Goal: Task Accomplishment & Management: Manage account settings

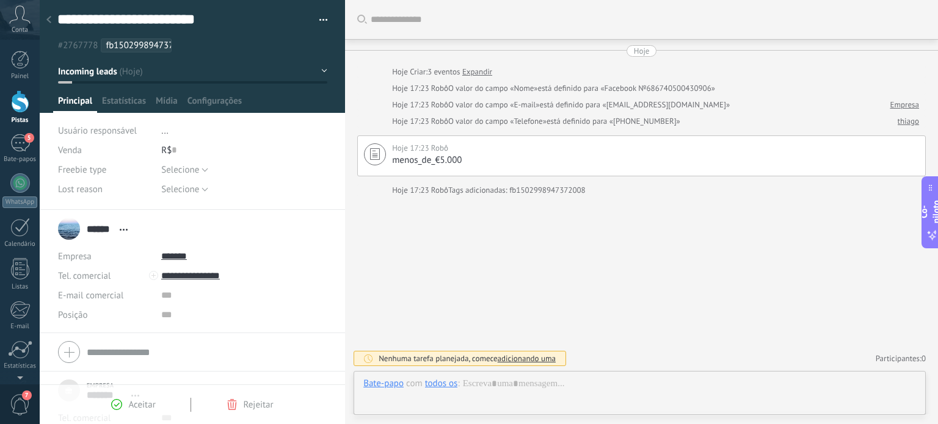
scroll to position [12, 0]
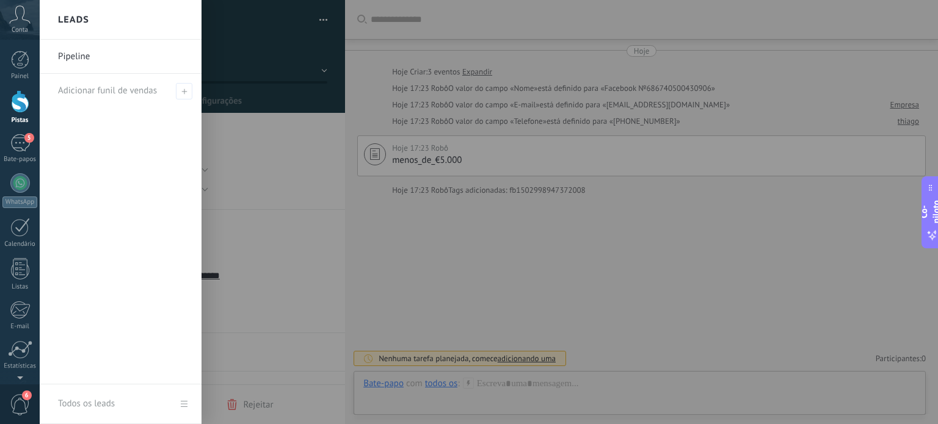
click at [27, 107] on div at bounding box center [20, 101] width 18 height 23
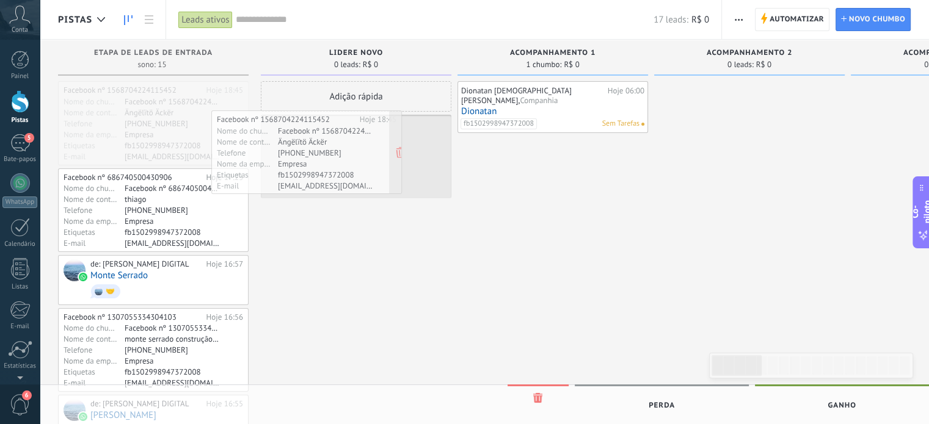
drag, startPoint x: 111, startPoint y: 146, endPoint x: 264, endPoint y: 175, distance: 156.0
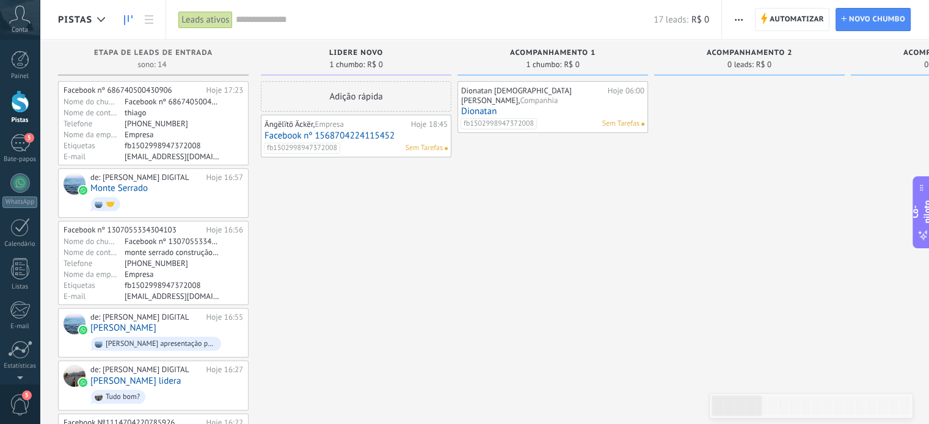
click at [356, 136] on font "Facebook nº 1568704224115452" at bounding box center [329, 136] width 130 height 12
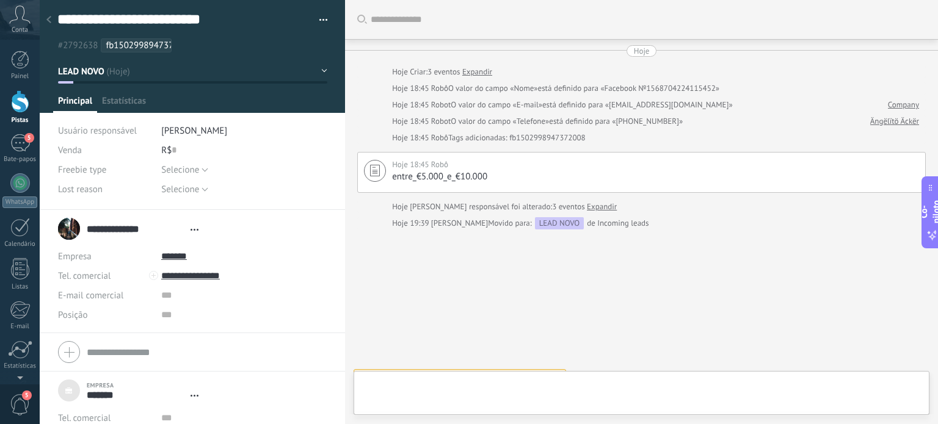
type textarea "***"
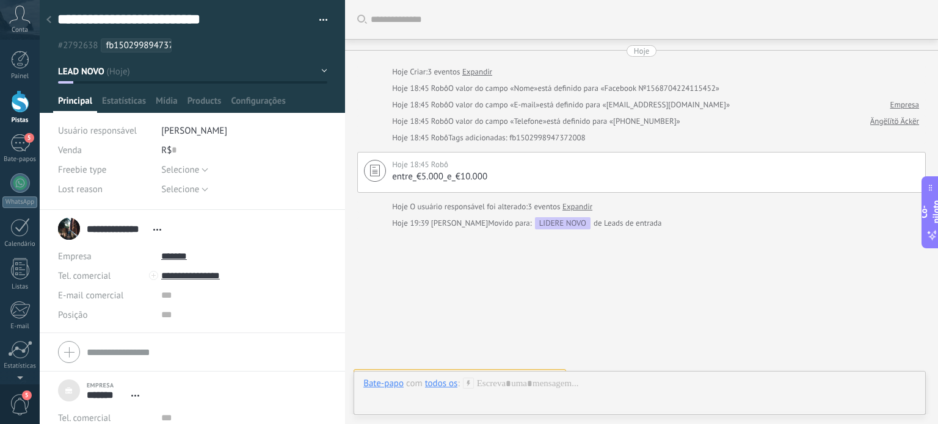
scroll to position [18, 0]
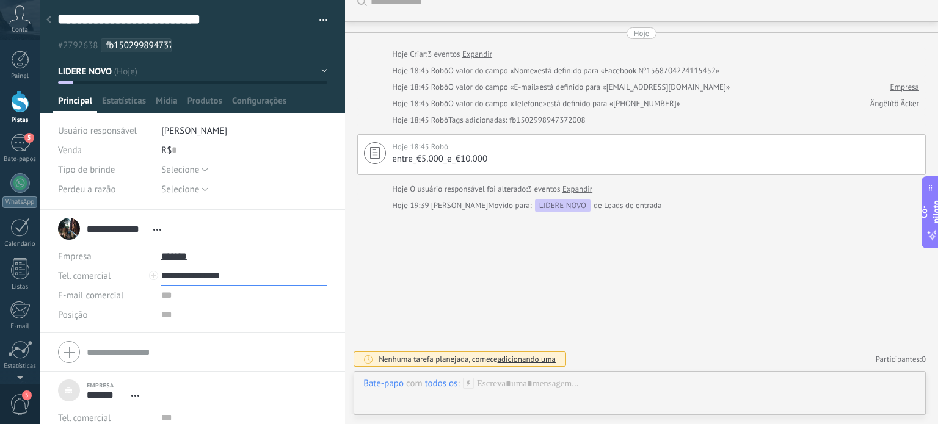
click at [187, 275] on input "**********" at bounding box center [243, 276] width 165 height 20
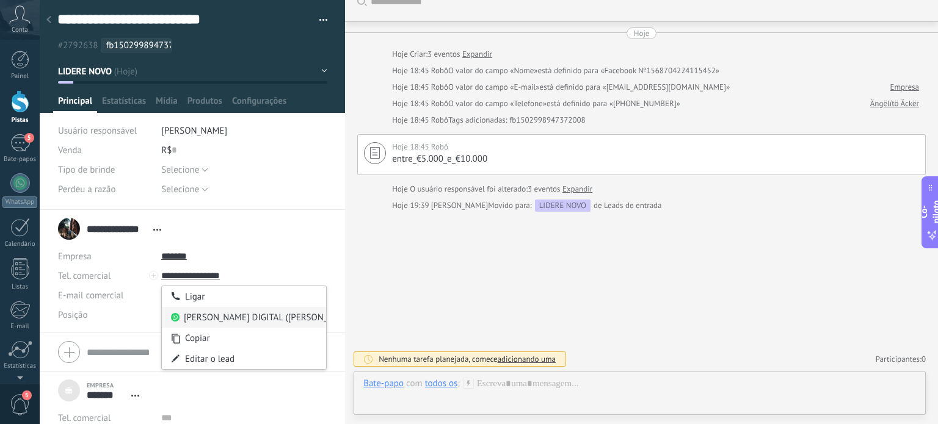
type input "**********"
click at [201, 312] on font "[PERSON_NAME] DIGITAL ([PERSON_NAME] DIGITAL)" at bounding box center [287, 318] width 206 height 12
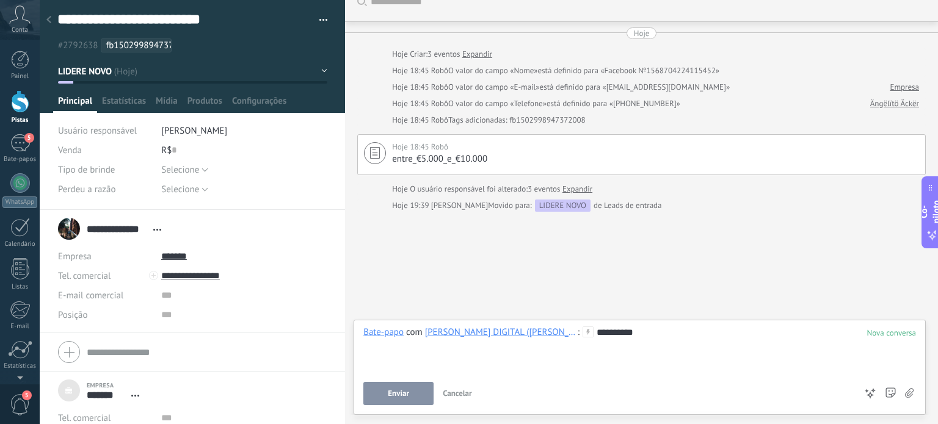
click at [402, 371] on div "**********" at bounding box center [639, 350] width 553 height 46
click at [394, 393] on font "Enviar" at bounding box center [398, 393] width 21 height 10
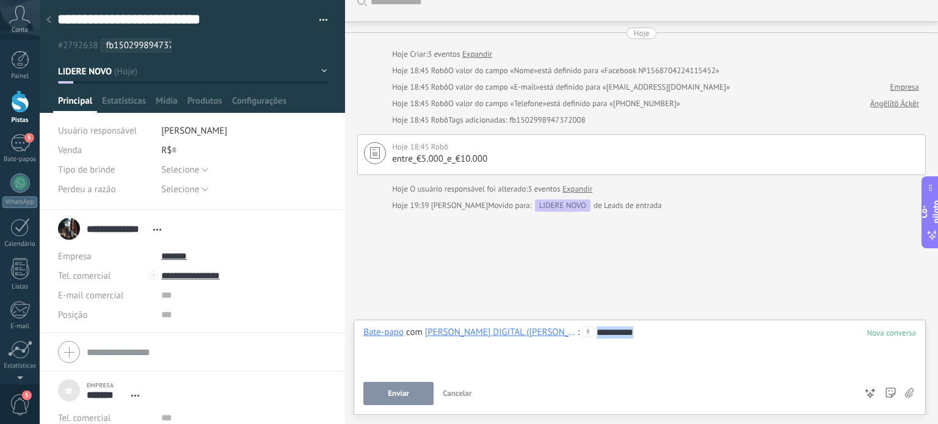
click at [394, 393] on button "Enviar" at bounding box center [398, 393] width 70 height 23
click at [394, 393] on button "Enviar" at bounding box center [379, 393] width 32 height 23
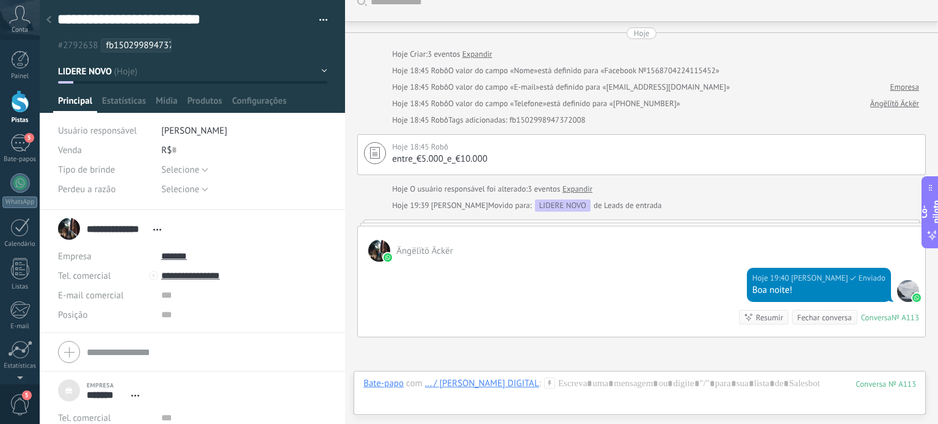
scroll to position [143, 0]
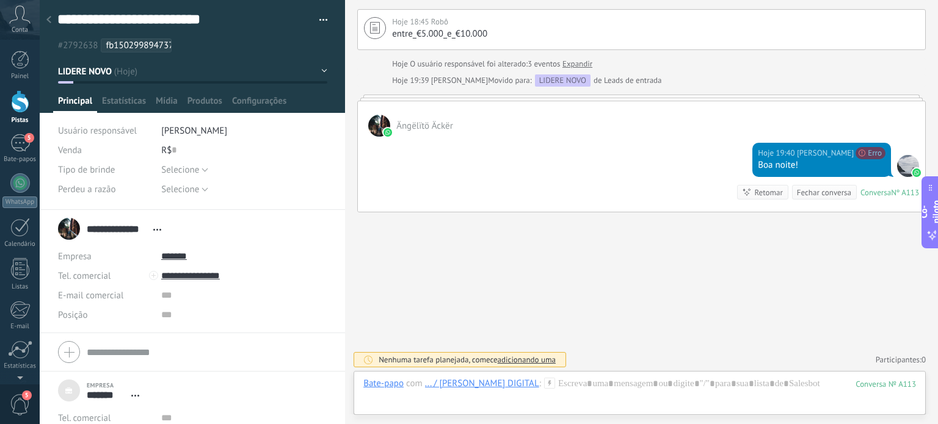
click at [520, 357] on font "adicionando uma" at bounding box center [527, 360] width 58 height 10
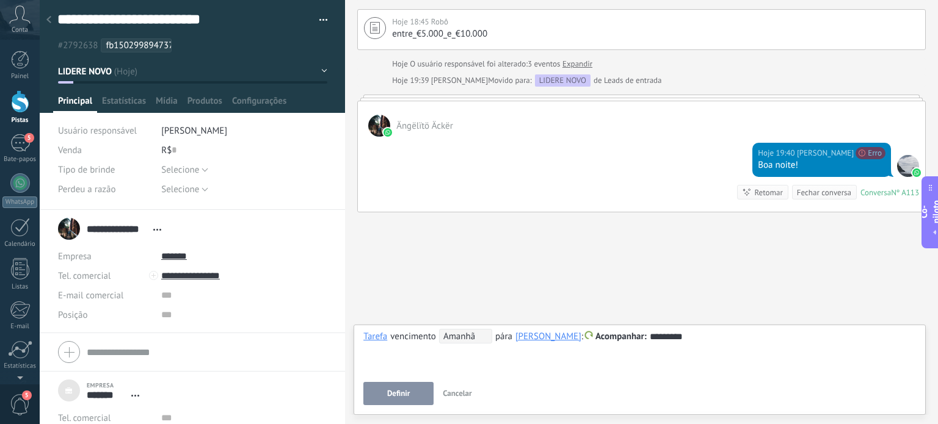
click at [404, 393] on font "Definir" at bounding box center [398, 393] width 23 height 10
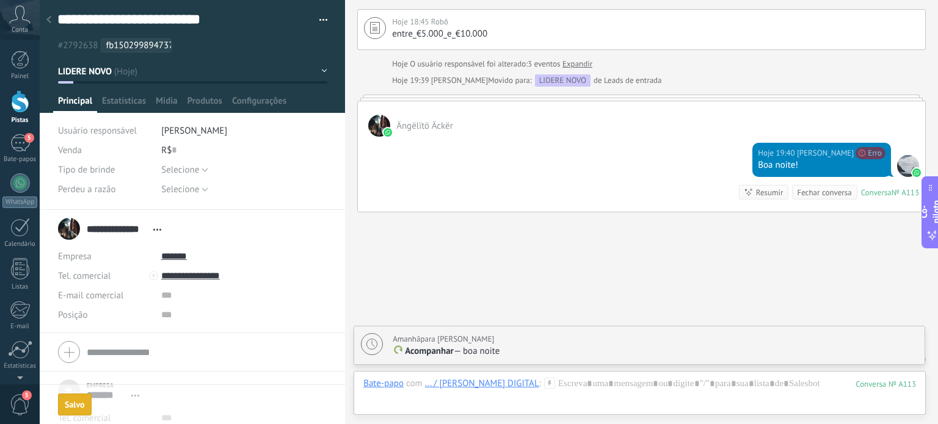
scroll to position [185, 0]
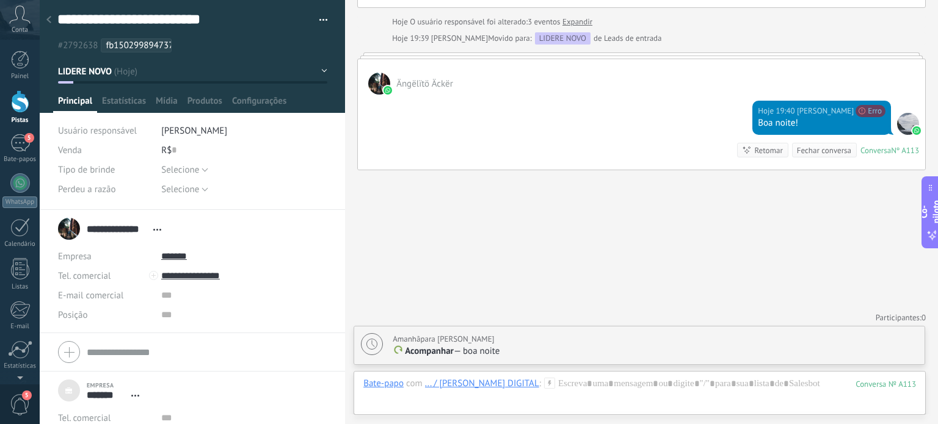
click at [501, 355] on p "Acompanhar — boa noite" at bounding box center [655, 352] width 525 height 12
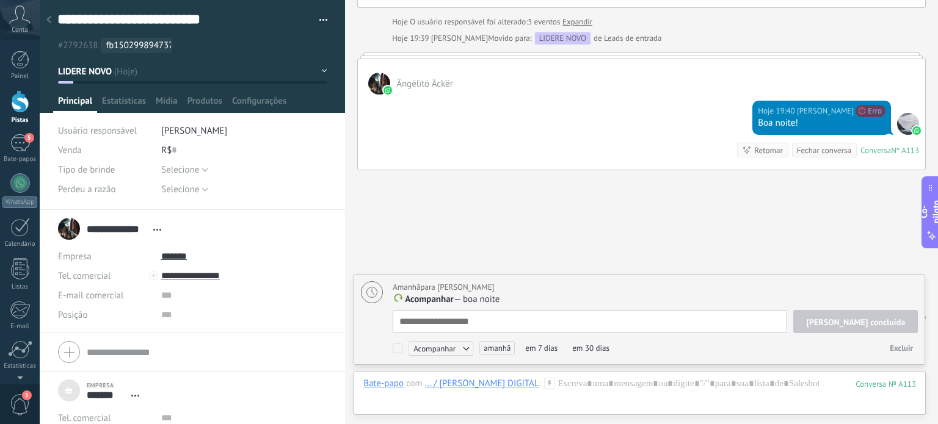
type textarea "**********"
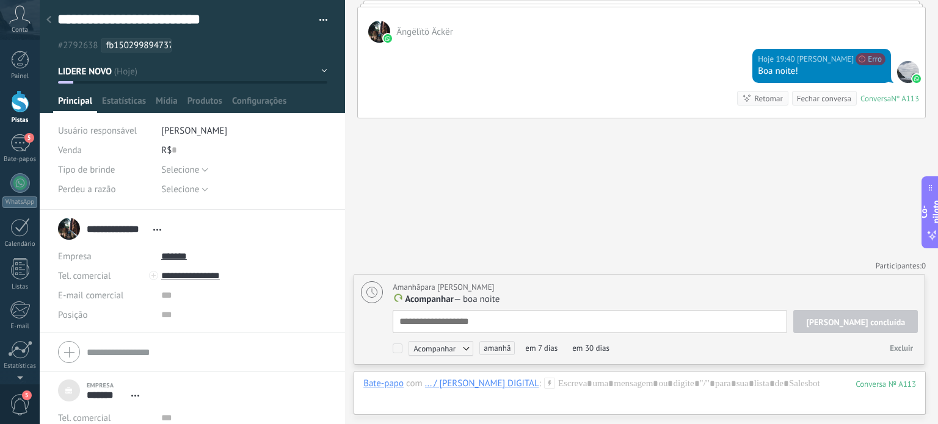
click at [893, 346] on font "Excluir" at bounding box center [901, 348] width 23 height 10
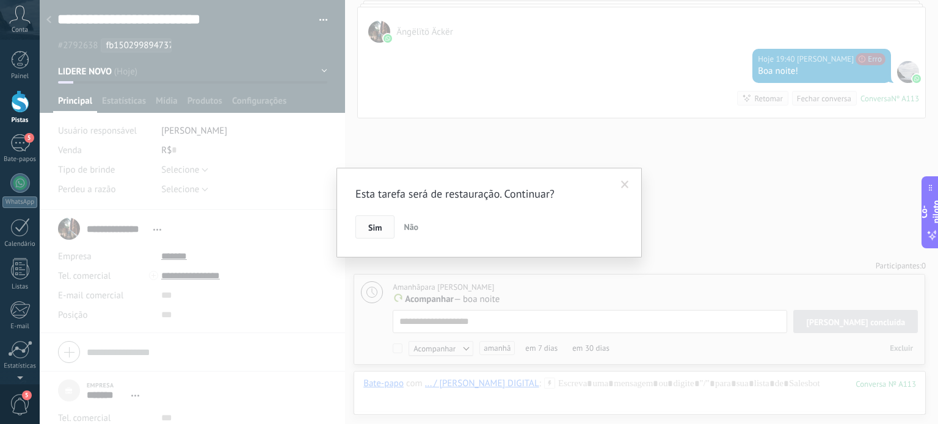
click at [376, 224] on font "Sim" at bounding box center [374, 227] width 13 height 11
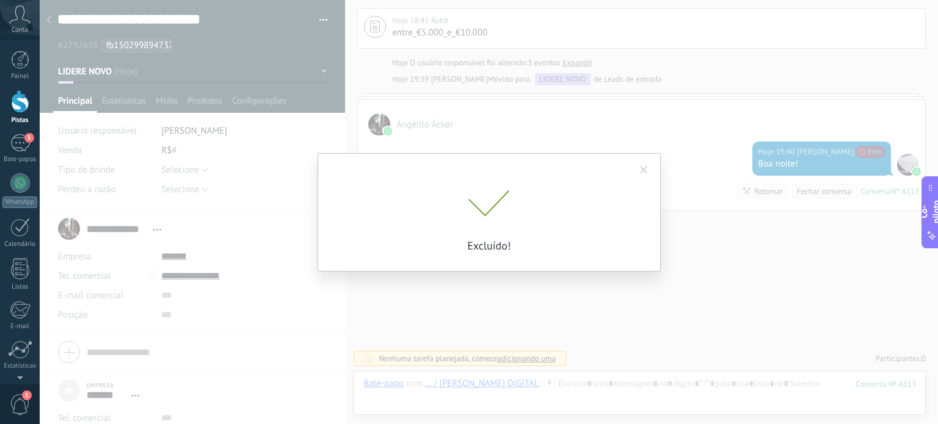
scroll to position [143, 0]
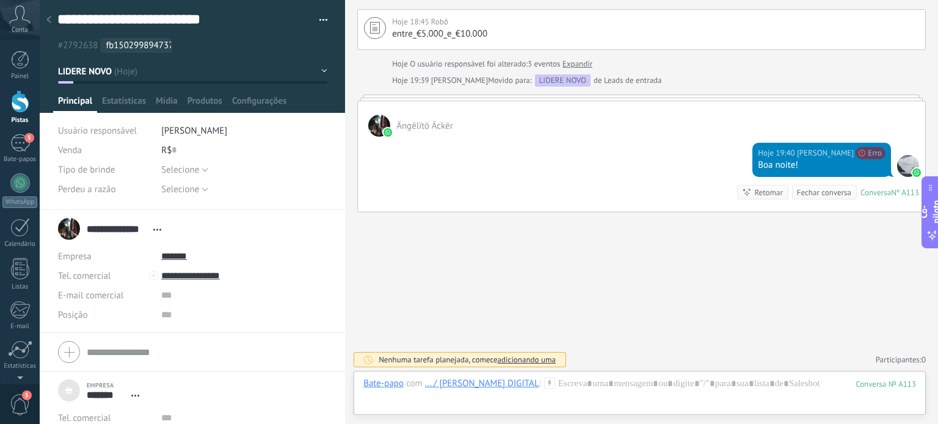
click at [153, 277] on div at bounding box center [153, 275] width 9 height 9
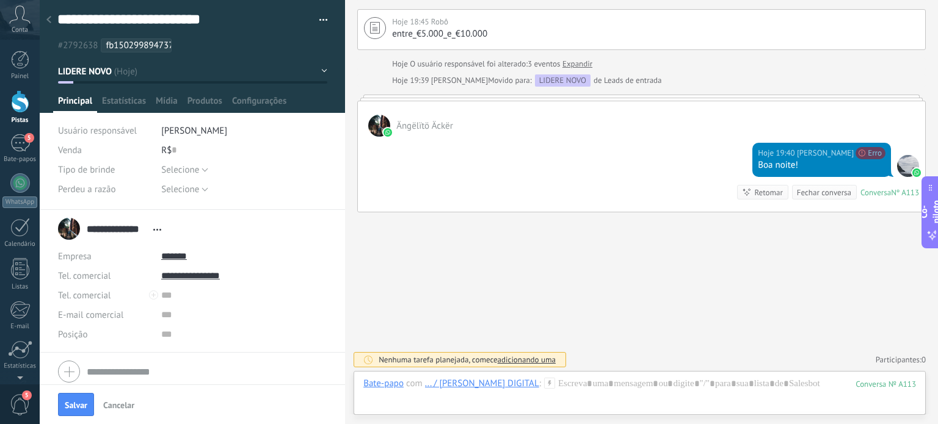
click at [151, 293] on div at bounding box center [153, 295] width 9 height 9
click at [151, 300] on div at bounding box center [153, 295] width 9 height 9
click at [188, 253] on input "*******" at bounding box center [243, 257] width 165 height 20
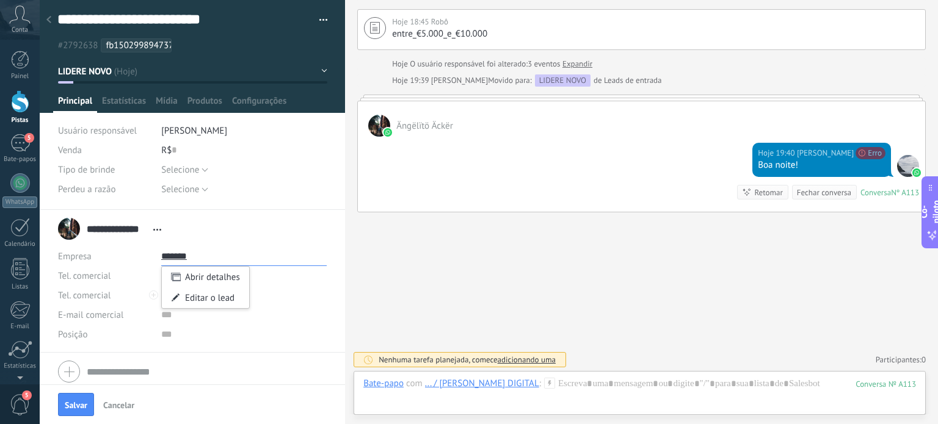
click at [181, 255] on input "*******" at bounding box center [243, 257] width 165 height 20
click at [283, 228] on div "**********" at bounding box center [192, 229] width 269 height 31
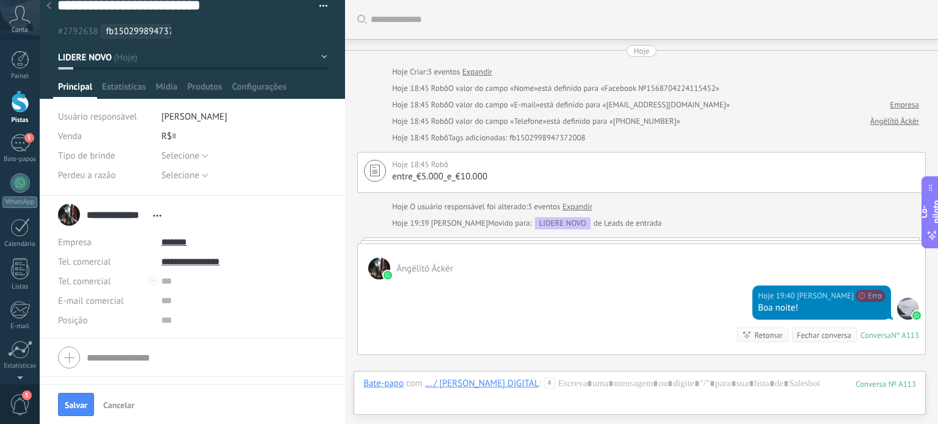
scroll to position [13, 0]
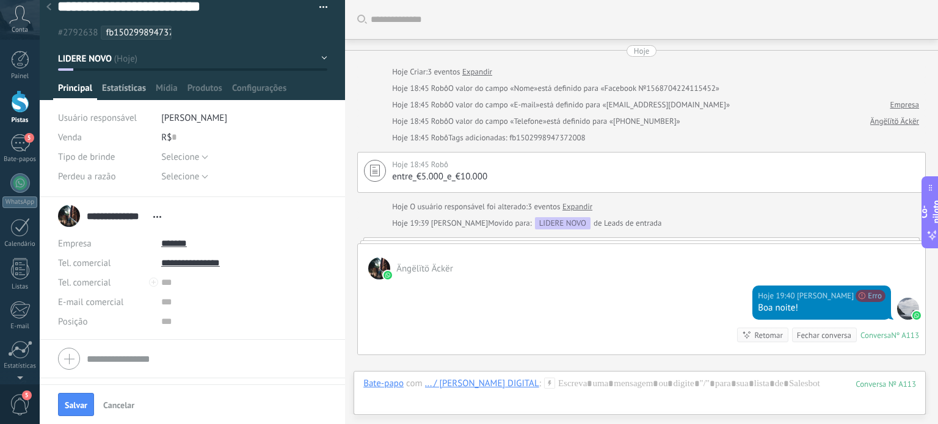
click at [147, 85] on div "Estatísticas" at bounding box center [124, 91] width 54 height 18
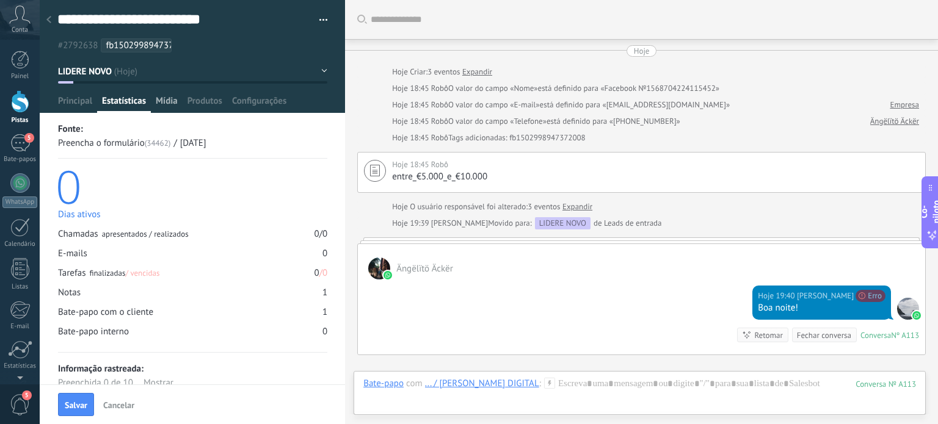
click at [165, 104] on font "Mídia" at bounding box center [167, 101] width 22 height 12
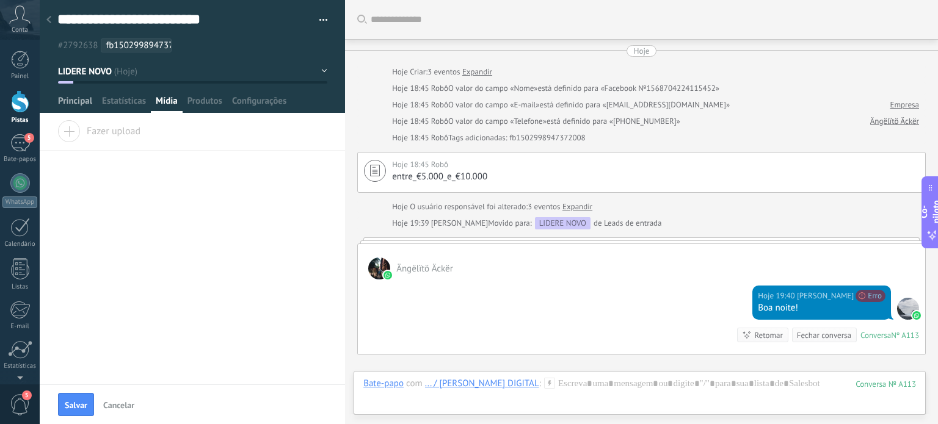
click at [76, 101] on font "Principal" at bounding box center [75, 101] width 34 height 12
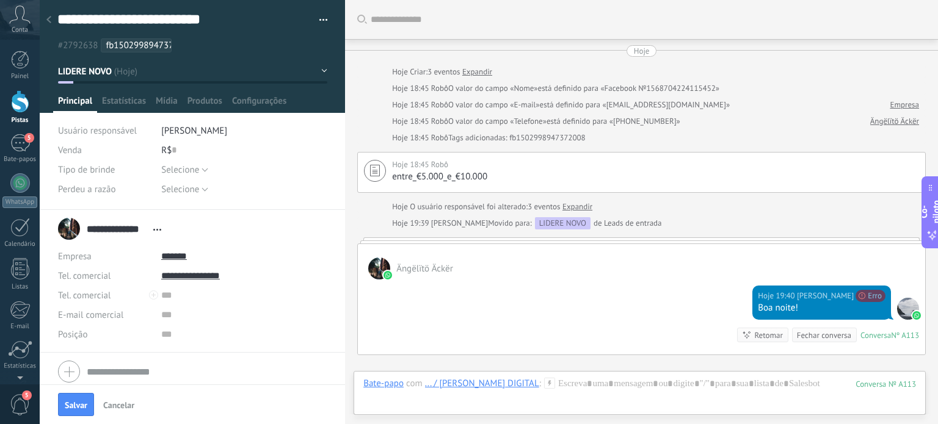
click at [21, 93] on div at bounding box center [20, 101] width 18 height 23
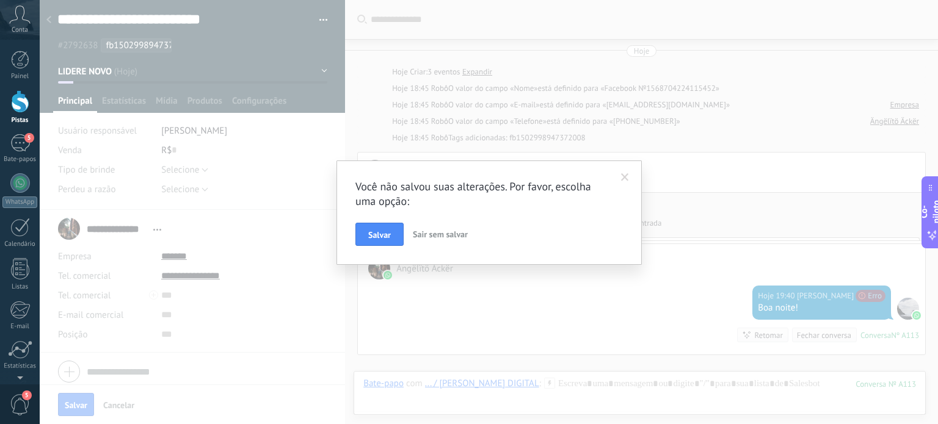
click at [628, 178] on span at bounding box center [625, 177] width 8 height 9
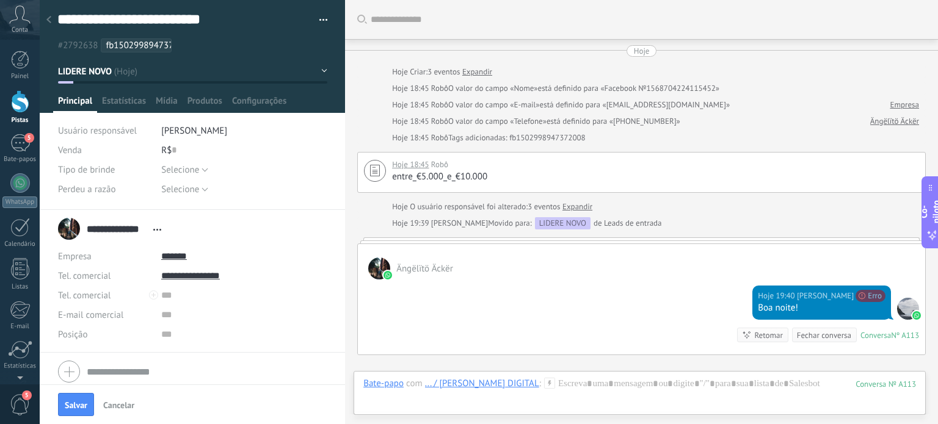
click at [74, 58] on div at bounding box center [193, 56] width 306 height 113
click at [13, 148] on div "5" at bounding box center [20, 143] width 20 height 18
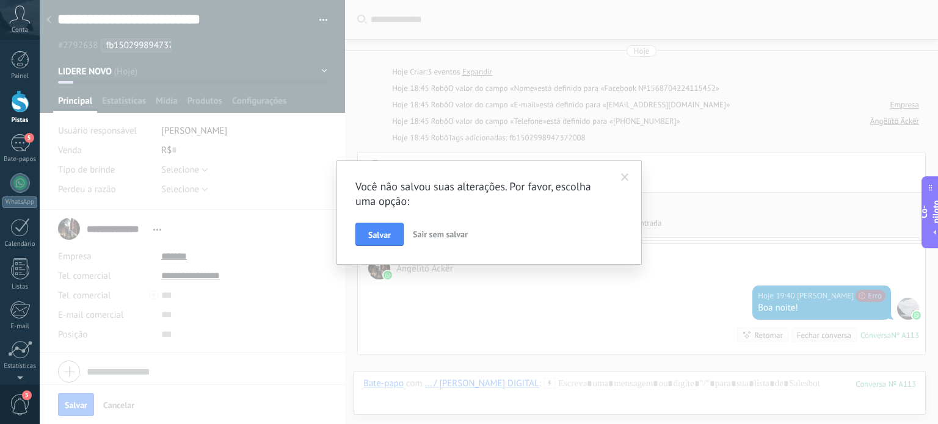
click at [20, 114] on link "Pistas" at bounding box center [20, 107] width 40 height 34
click at [442, 237] on font "Sair sem salvar" at bounding box center [440, 234] width 55 height 11
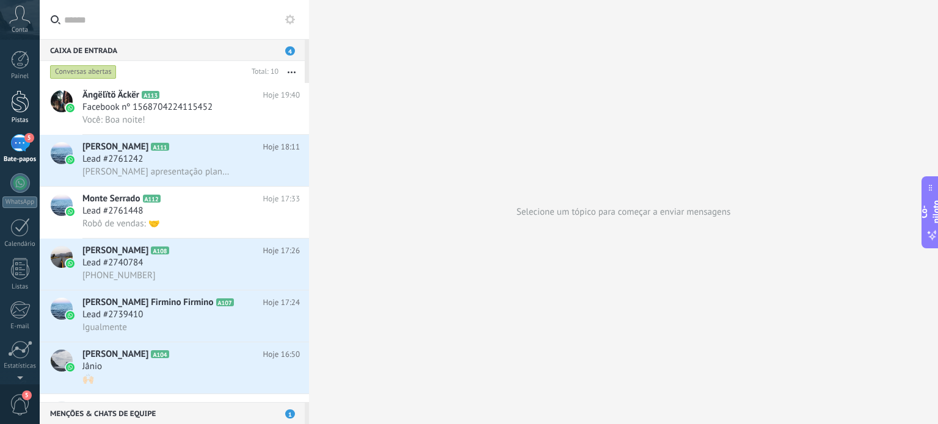
click at [9, 115] on link "Pistas" at bounding box center [20, 107] width 40 height 34
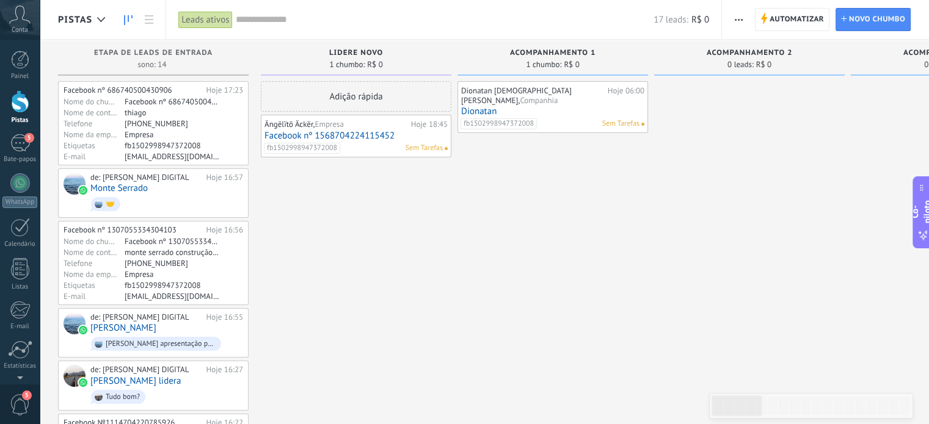
click at [9, 115] on link "Pistas" at bounding box center [20, 107] width 40 height 34
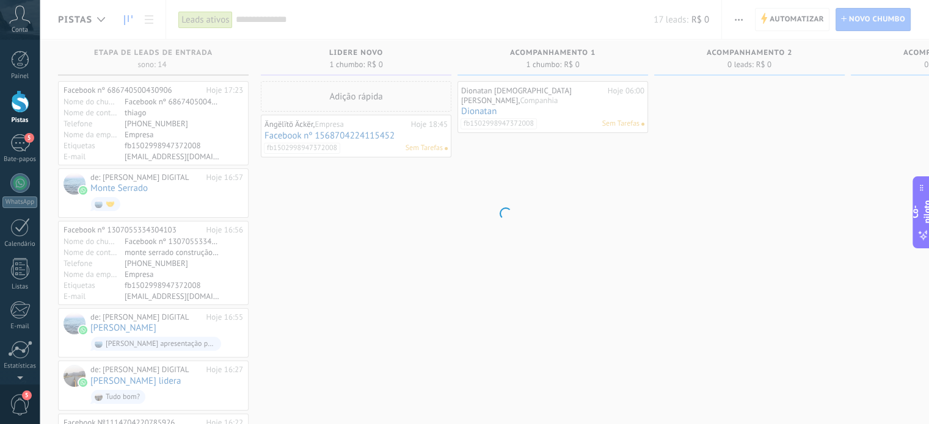
click at [9, 115] on link "Pistas" at bounding box center [20, 107] width 40 height 34
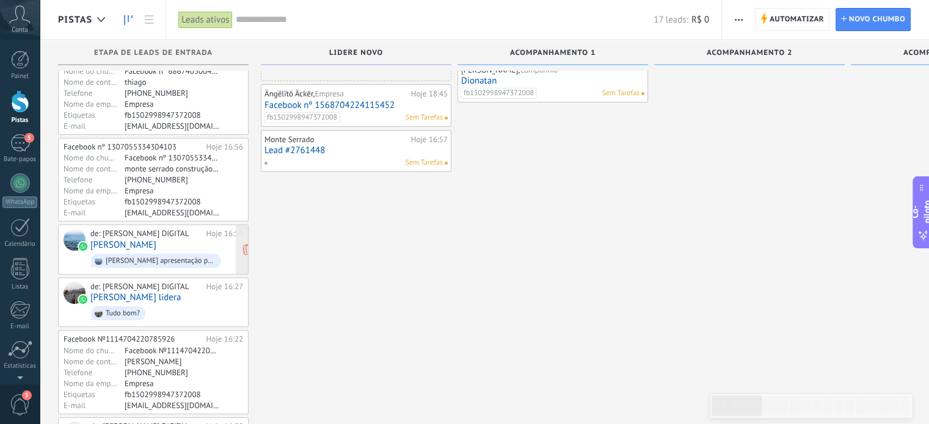
scroll to position [29, 0]
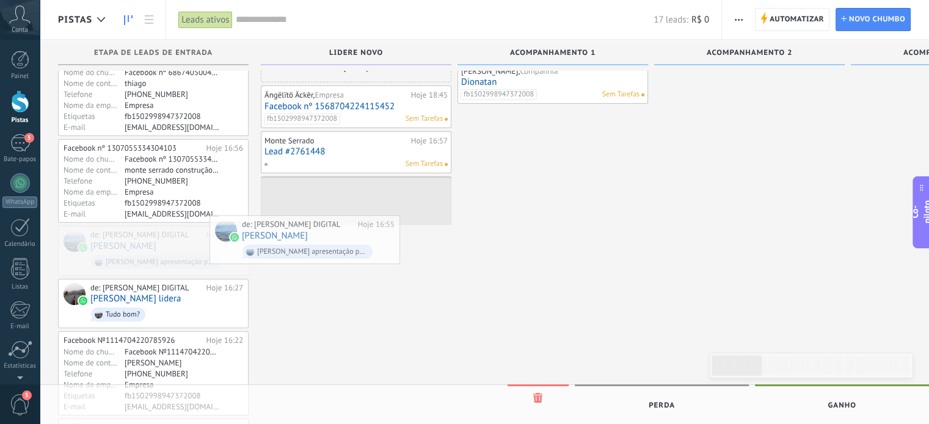
drag, startPoint x: 161, startPoint y: 247, endPoint x: 321, endPoint y: 236, distance: 160.3
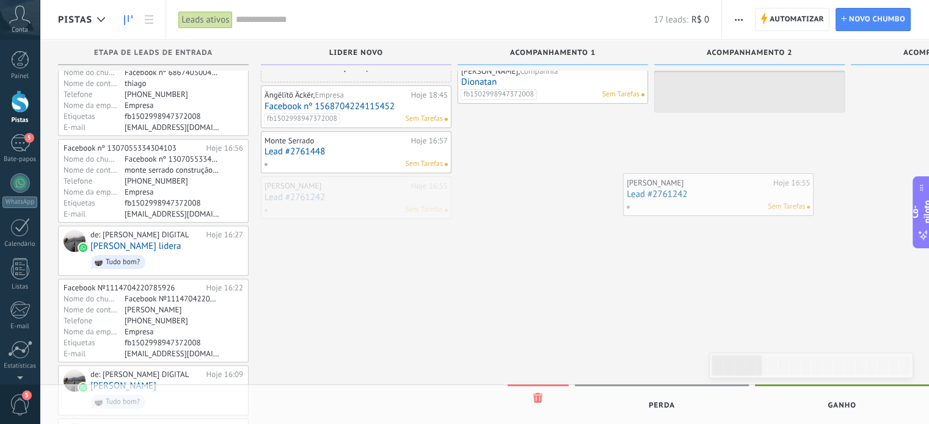
drag, startPoint x: 335, startPoint y: 200, endPoint x: 697, endPoint y: 197, distance: 362.1
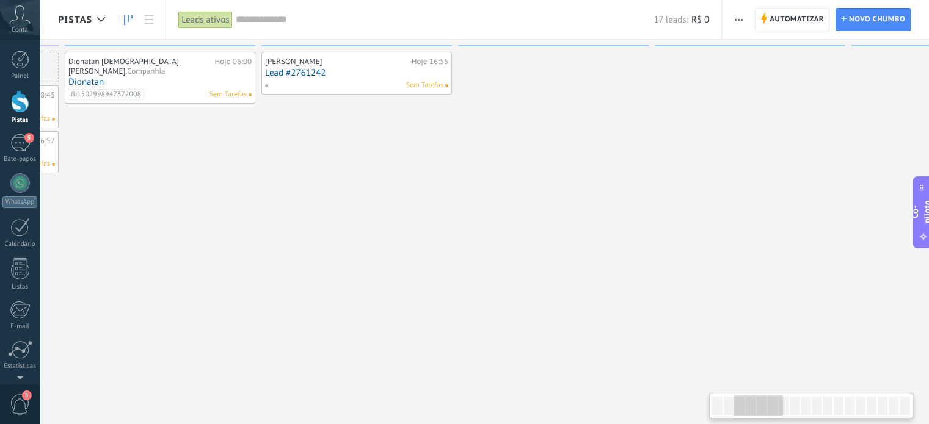
scroll to position [0, 0]
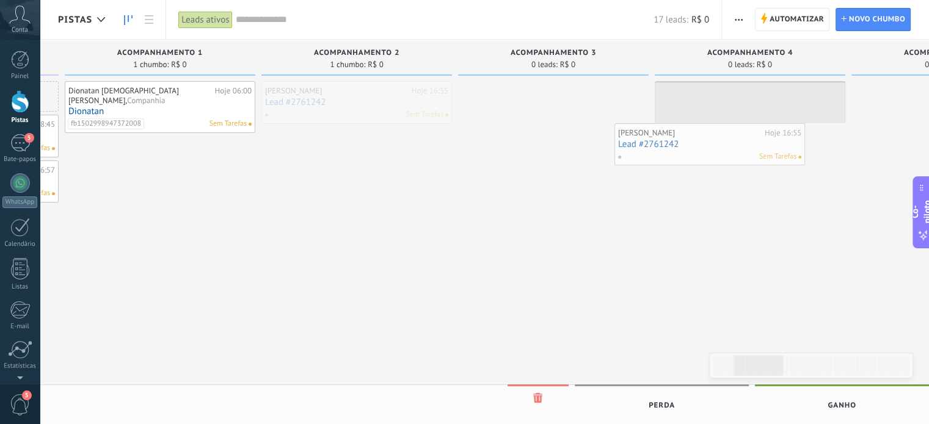
drag, startPoint x: 337, startPoint y: 94, endPoint x: 690, endPoint y: 136, distance: 355.4
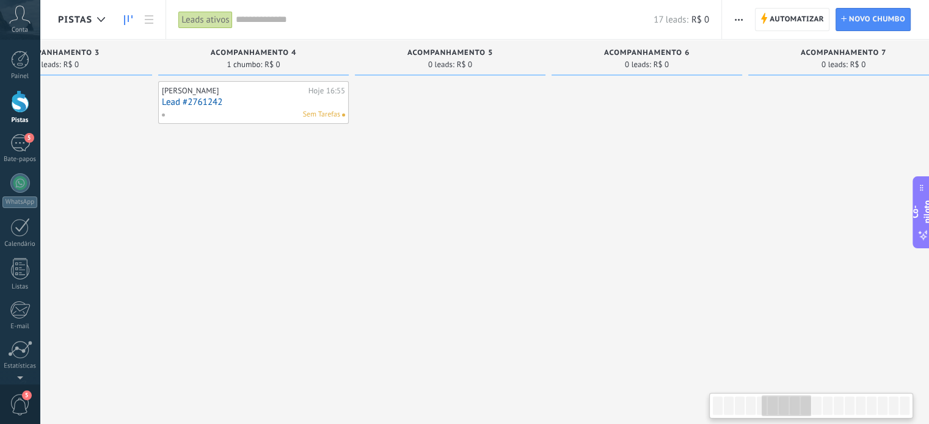
scroll to position [0, 903]
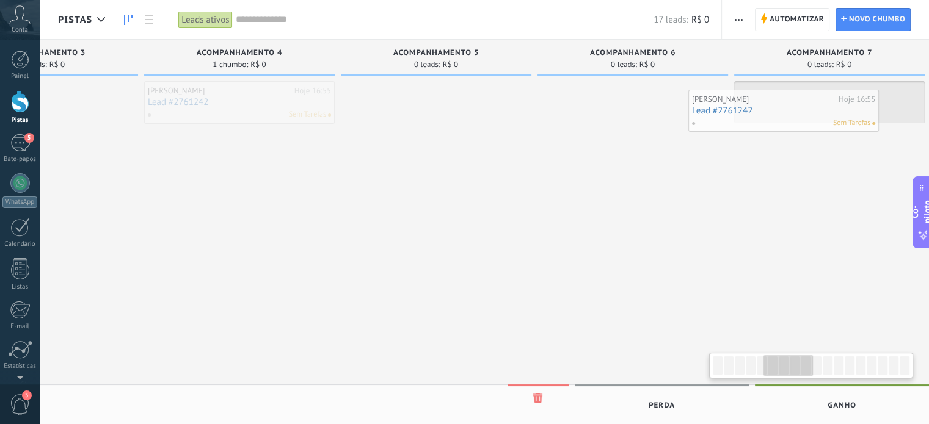
drag, startPoint x: 230, startPoint y: 102, endPoint x: 774, endPoint y: 111, distance: 544.0
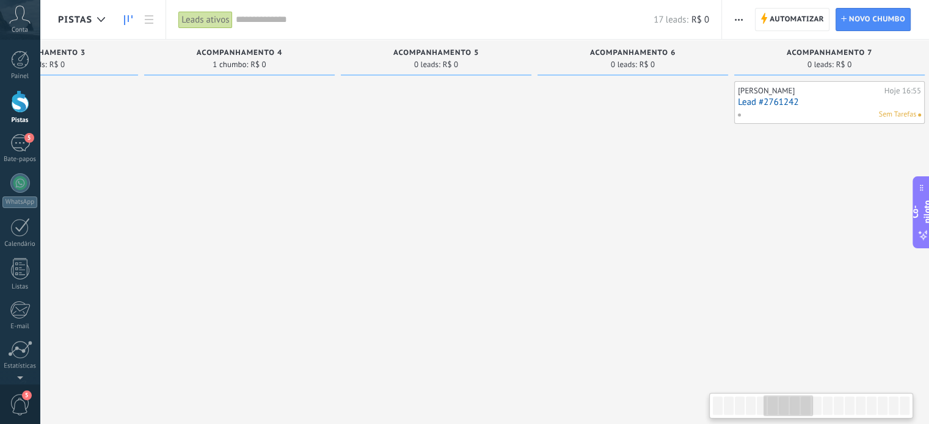
scroll to position [0, 927]
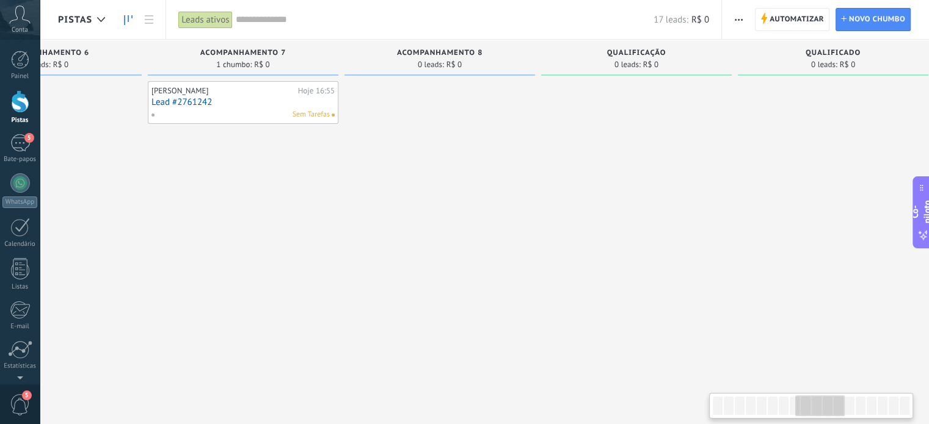
scroll to position [0, 1494]
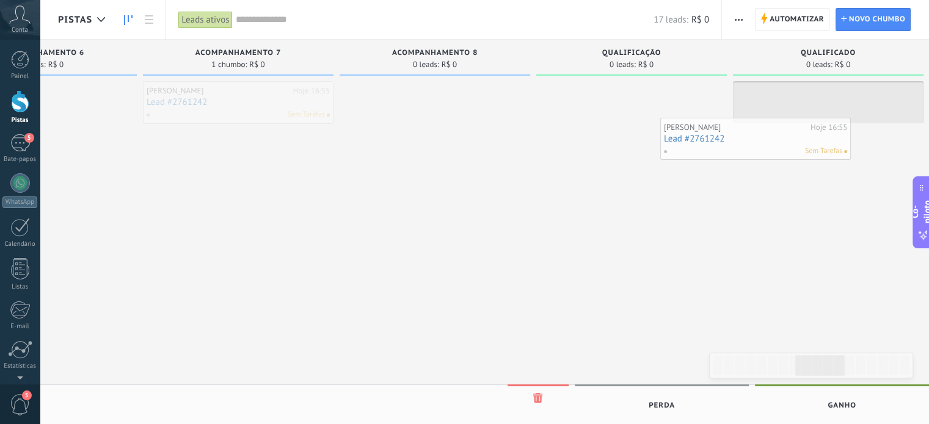
drag, startPoint x: 244, startPoint y: 98, endPoint x: 770, endPoint y: 134, distance: 527.5
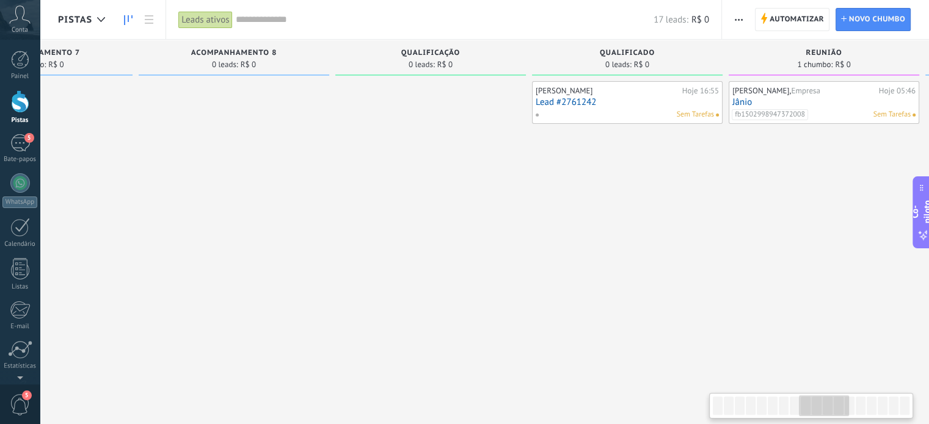
scroll to position [0, 1704]
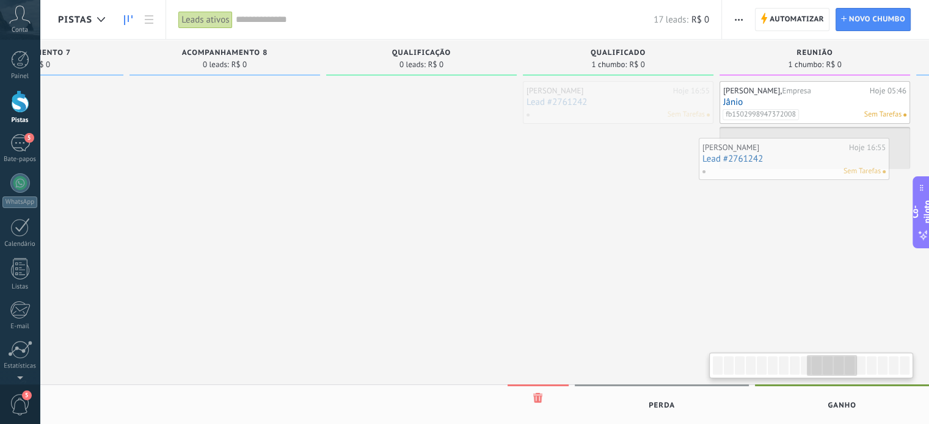
drag, startPoint x: 593, startPoint y: 108, endPoint x: 769, endPoint y: 165, distance: 184.8
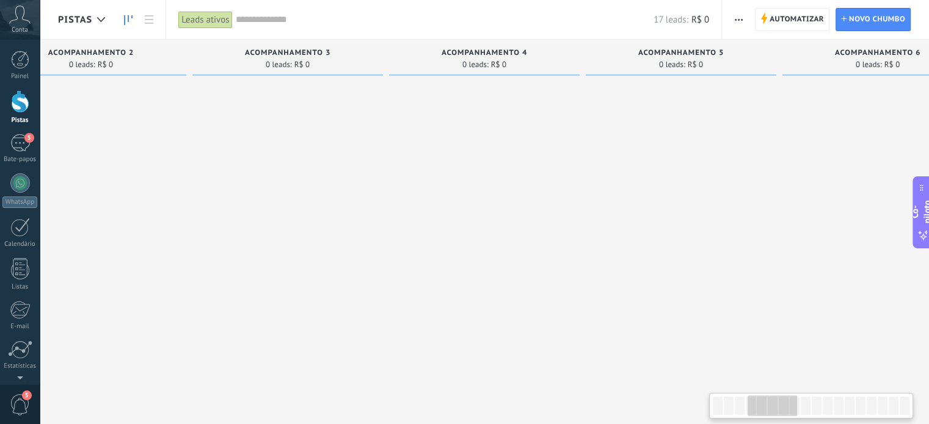
scroll to position [0, 578]
